Goal: Task Accomplishment & Management: Manage account settings

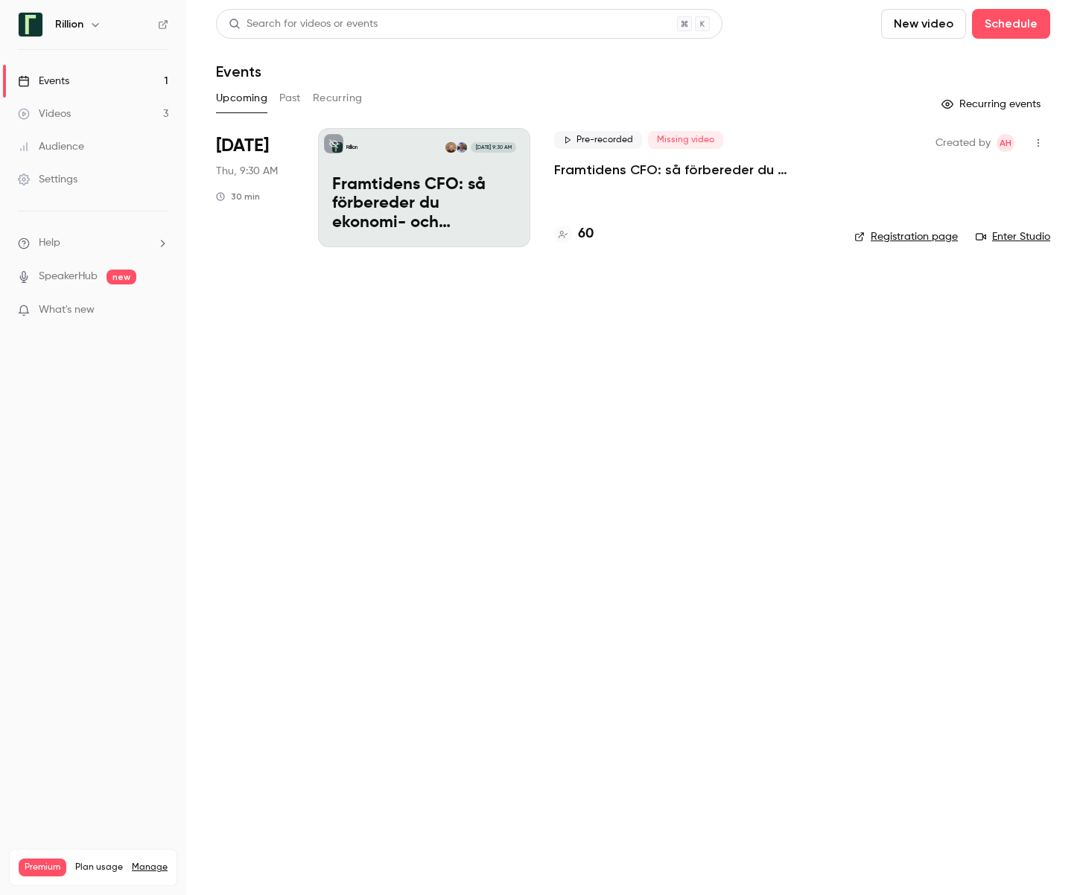
click at [702, 170] on p "Framtidens CFO: så förbereder du ekonomi- och finansfunktionen för AI-eran​" at bounding box center [692, 170] width 276 height 18
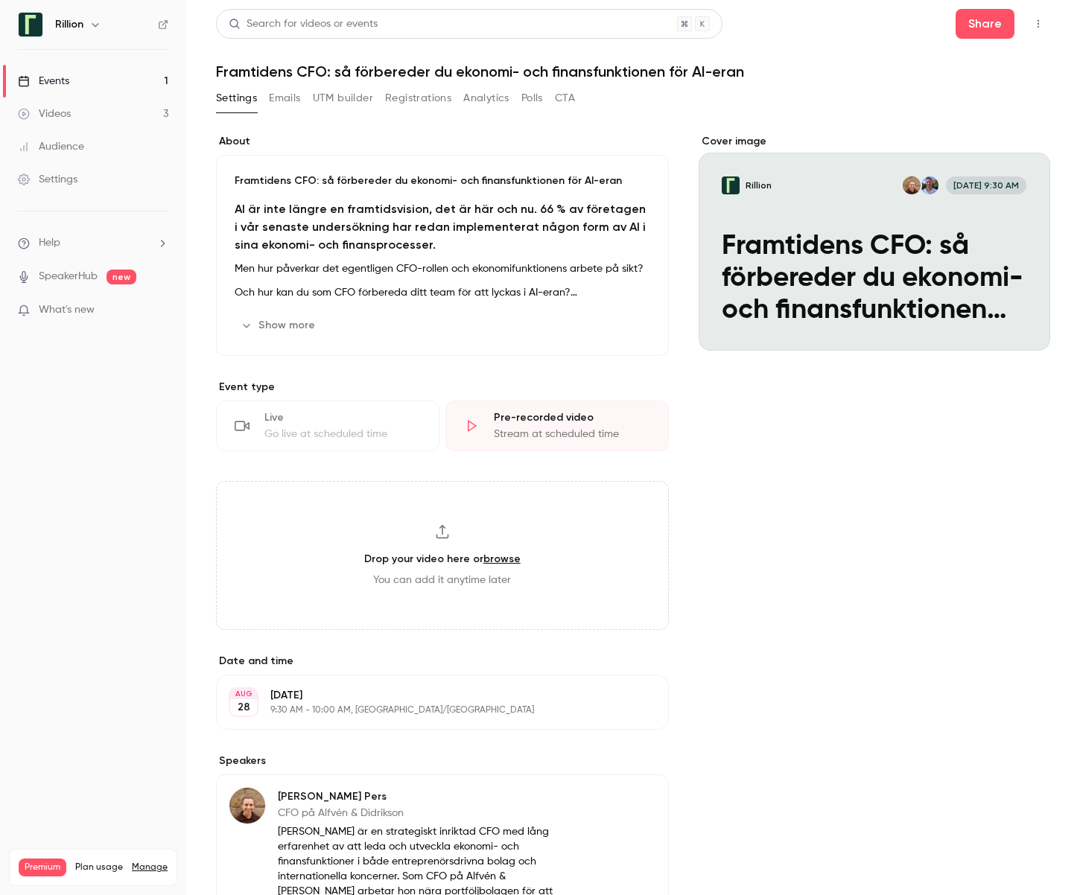
scroll to position [3, 0]
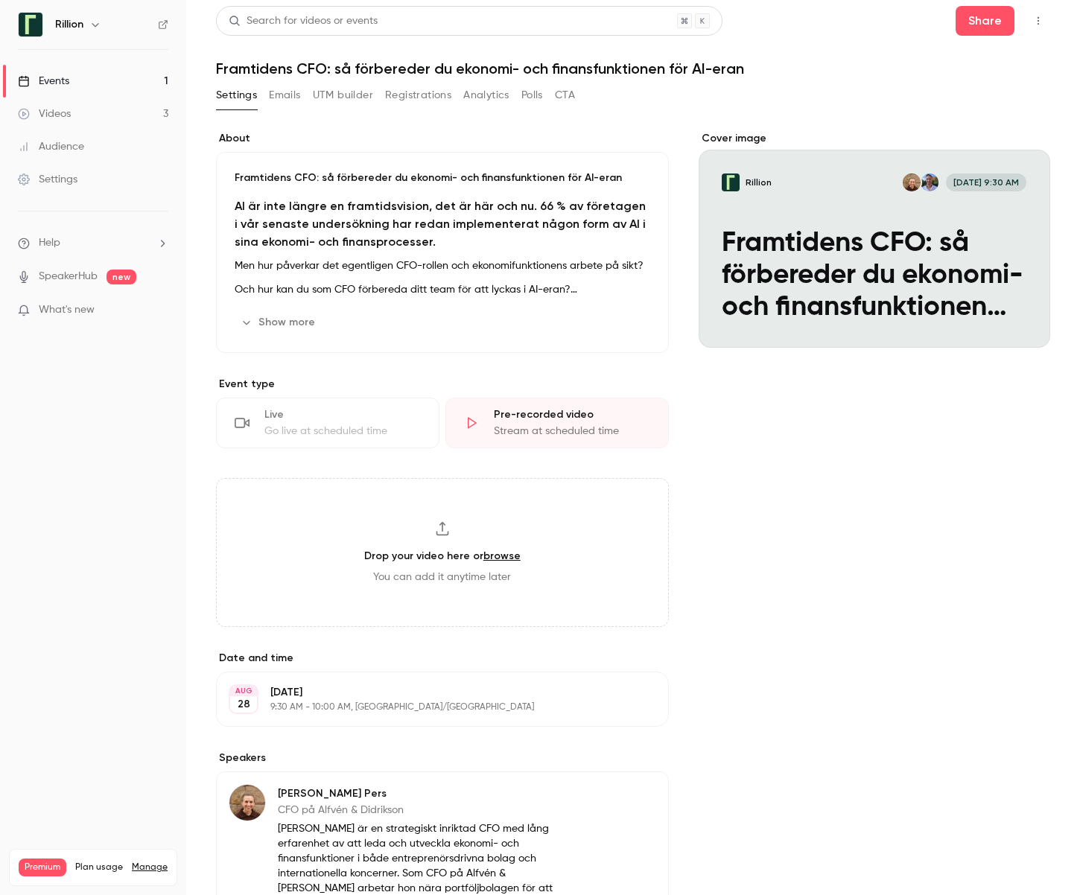
click at [419, 98] on button "Registrations" at bounding box center [418, 95] width 66 height 24
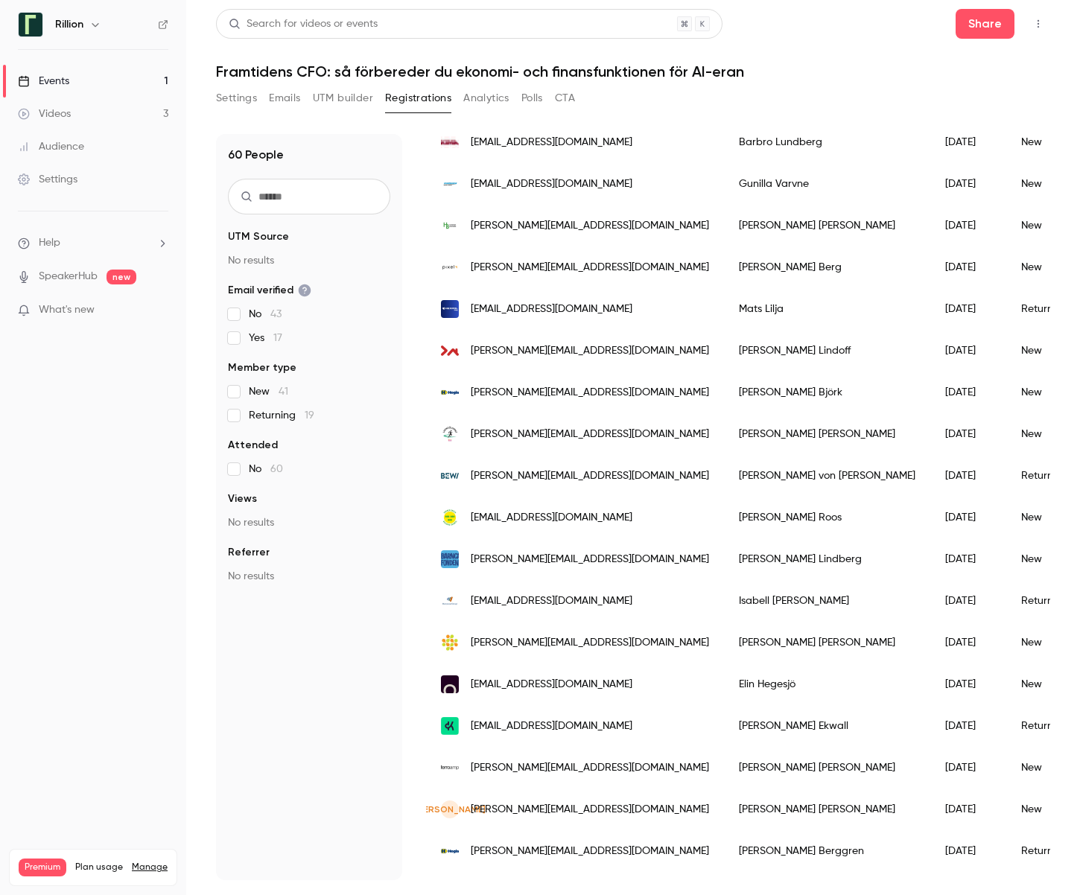
scroll to position [1481, 0]
